Goal: Find specific page/section: Find specific page/section

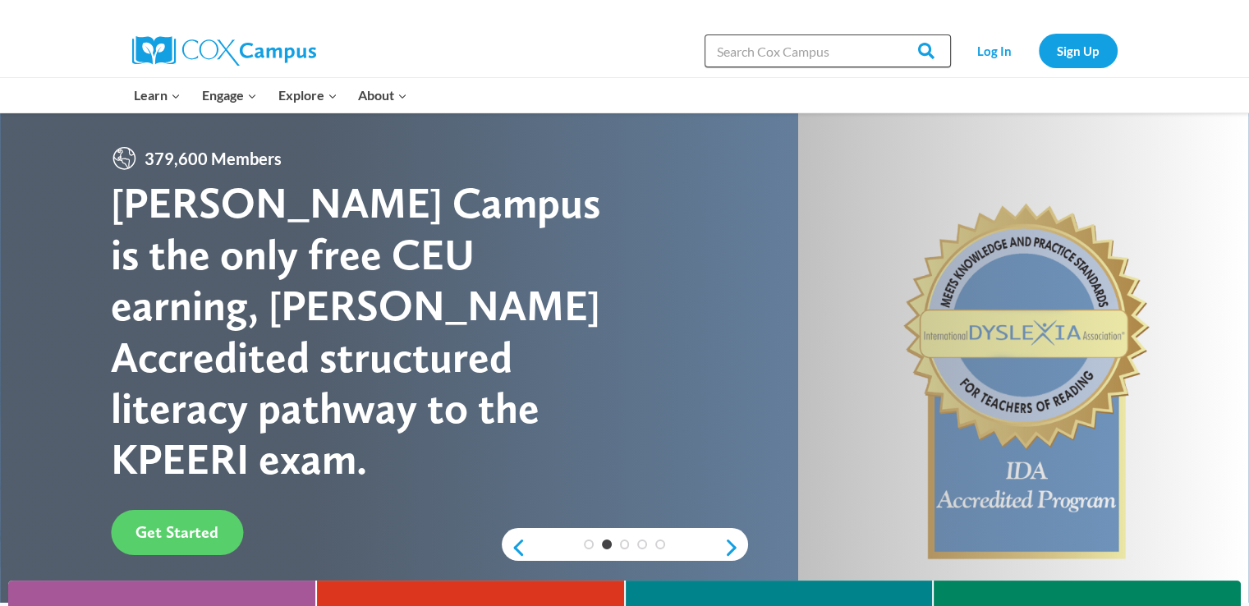
click at [768, 54] on input "Search in [URL][DOMAIN_NAME]" at bounding box center [828, 51] width 246 height 33
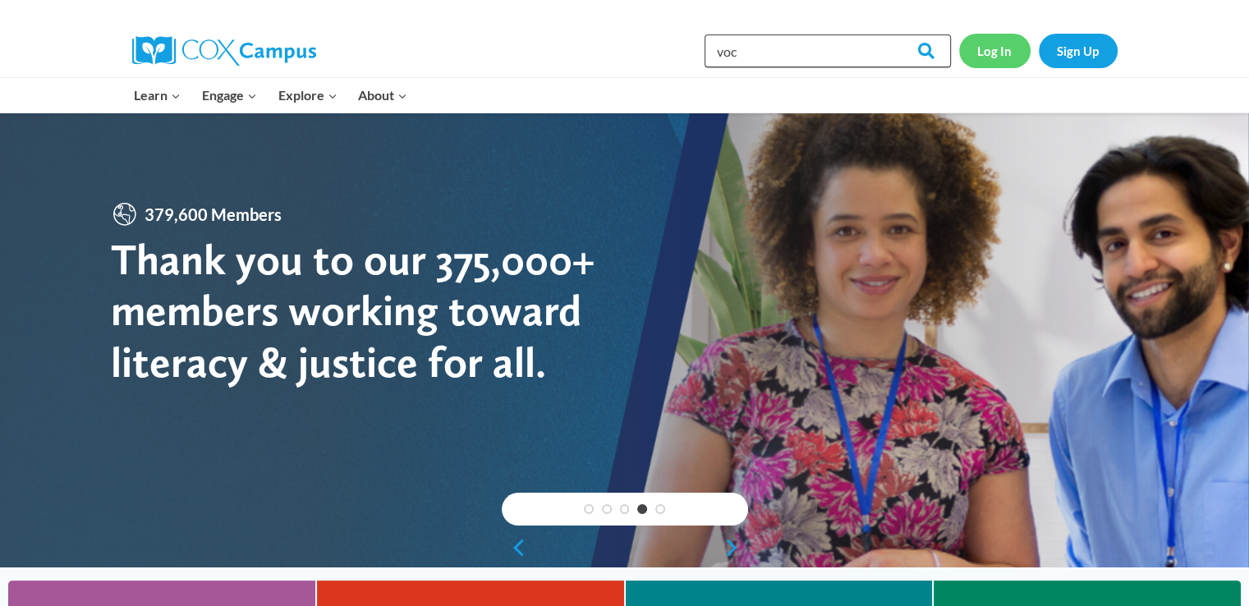
type input "voc"
click at [986, 51] on link "Log In" at bounding box center [994, 51] width 71 height 34
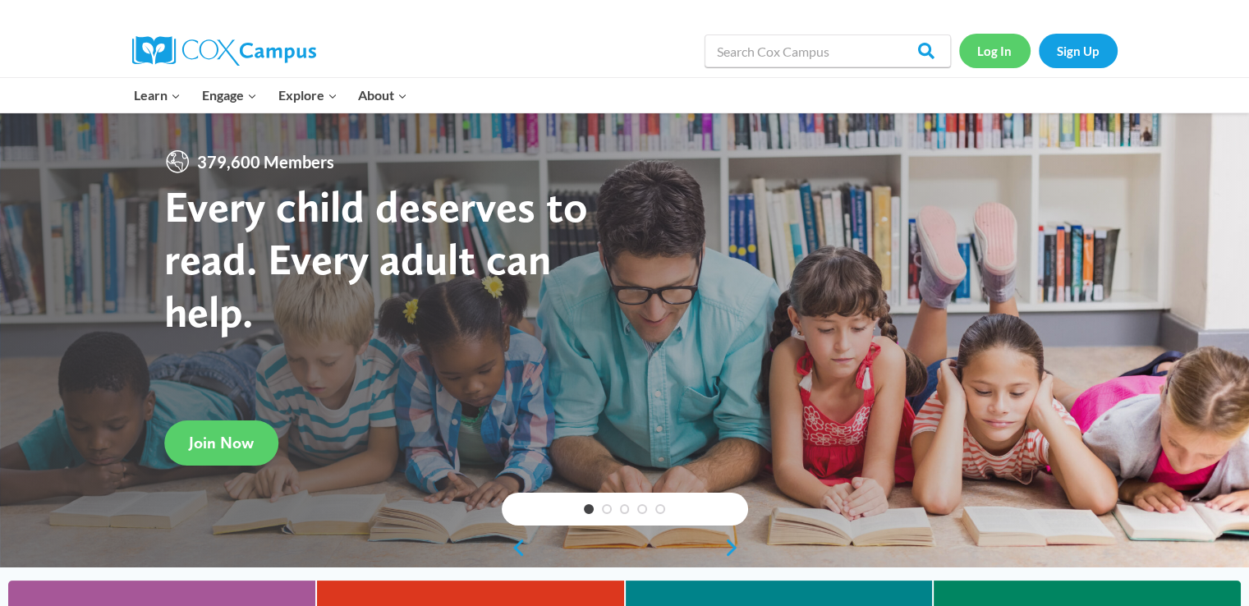
click at [993, 57] on link "Log In" at bounding box center [994, 51] width 71 height 34
click at [996, 47] on link "Log In" at bounding box center [994, 51] width 71 height 34
click at [987, 53] on link "Log In" at bounding box center [994, 51] width 71 height 34
